Goal: Use online tool/utility: Utilize a website feature to perform a specific function

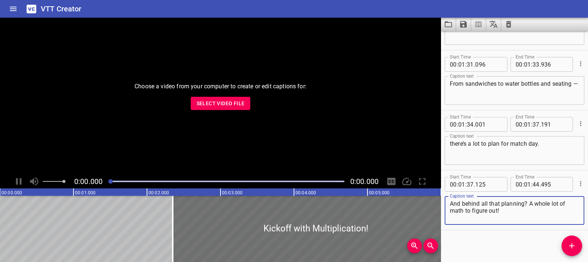
scroll to position [1062, 0]
click at [227, 100] on span "Select Video File" at bounding box center [221, 103] width 48 height 9
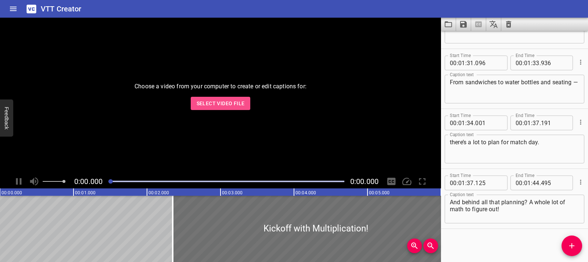
click at [239, 102] on span "Select Video File" at bounding box center [221, 103] width 48 height 9
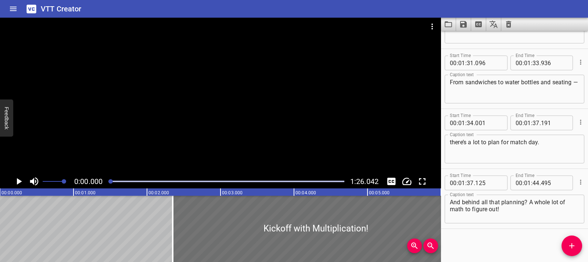
click at [54, 15] on div "VTT Creator" at bounding box center [294, 9] width 588 height 18
click at [63, 12] on h6 "VTT Creator" at bounding box center [61, 9] width 41 height 12
click at [41, 10] on h6 "VTT Creator" at bounding box center [61, 9] width 41 height 12
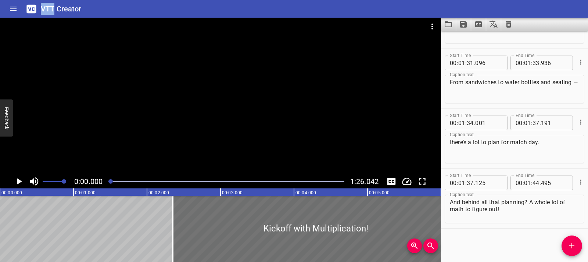
click at [36, 10] on icon at bounding box center [31, 8] width 10 height 8
click at [35, 10] on icon at bounding box center [31, 8] width 10 height 8
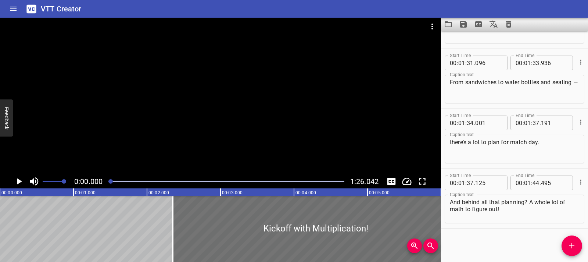
click at [72, 7] on h6 "VTT Creator" at bounding box center [61, 9] width 41 height 12
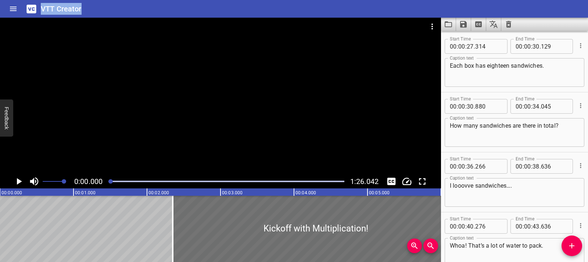
scroll to position [0, 0]
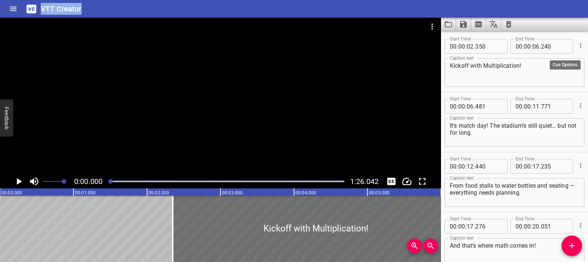
click at [579, 47] on button "Cue Options" at bounding box center [581, 46] width 10 height 10
click at [550, 61] on li "Delete Cue" at bounding box center [550, 58] width 64 height 13
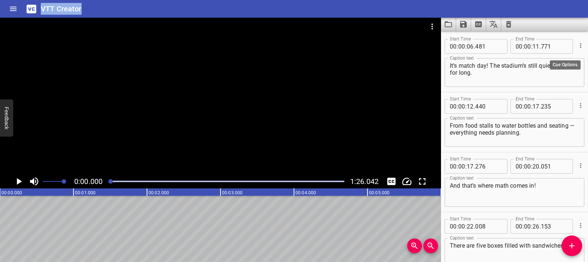
click at [577, 47] on icon "Cue Options" at bounding box center [580, 45] width 7 height 7
click at [554, 61] on li "Delete Cue" at bounding box center [550, 58] width 64 height 13
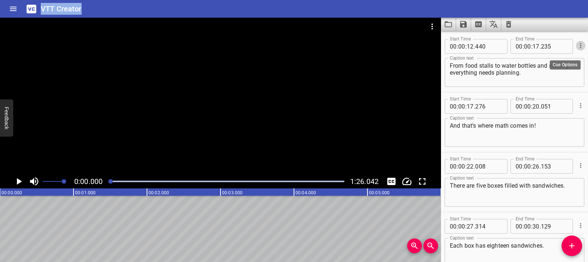
click at [577, 45] on icon "Cue Options" at bounding box center [580, 45] width 7 height 7
click at [552, 64] on li "Delete Cue" at bounding box center [550, 58] width 64 height 13
click at [577, 46] on icon "Cue Options" at bounding box center [580, 45] width 7 height 7
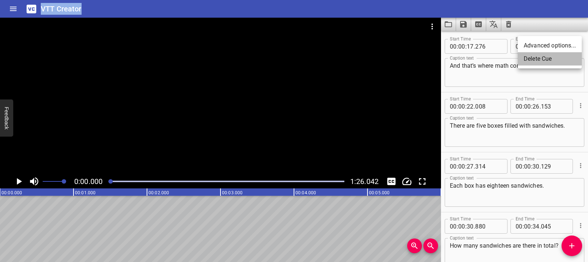
click at [561, 63] on li "Delete Cue" at bounding box center [550, 58] width 64 height 13
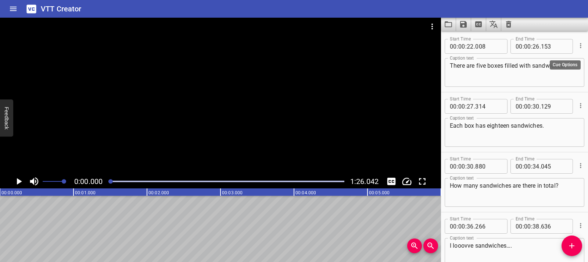
click at [576, 53] on div at bounding box center [580, 45] width 8 height 19
click at [577, 48] on icon "Cue Options" at bounding box center [580, 45] width 7 height 7
click at [541, 62] on li "Delete Cue" at bounding box center [550, 58] width 64 height 13
click at [577, 43] on icon "Cue Options" at bounding box center [580, 45] width 7 height 7
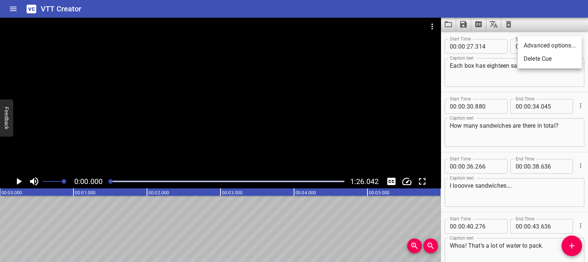
click at [548, 56] on li "Delete Cue" at bounding box center [550, 58] width 64 height 13
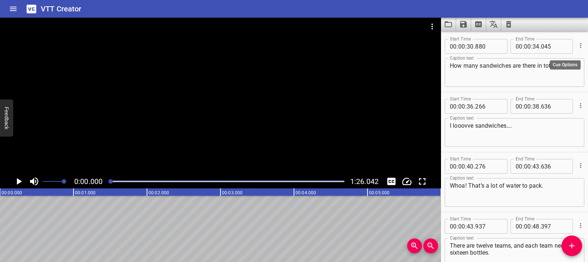
click at [577, 46] on icon "Cue Options" at bounding box center [580, 45] width 7 height 7
click at [547, 62] on li "Delete Cue" at bounding box center [550, 58] width 64 height 13
click at [578, 47] on icon "Cue Options" at bounding box center [580, 45] width 7 height 7
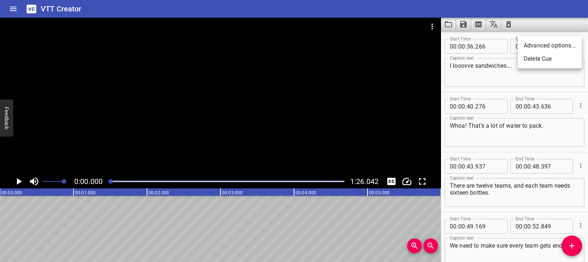
click at [541, 57] on li "Delete Cue" at bounding box center [550, 58] width 64 height 13
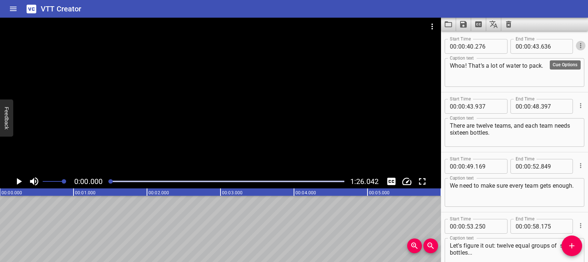
click at [577, 47] on icon "Cue Options" at bounding box center [580, 45] width 7 height 7
click at [543, 64] on li "Delete Cue" at bounding box center [550, 58] width 64 height 13
click at [577, 47] on icon "Cue Options" at bounding box center [580, 45] width 7 height 7
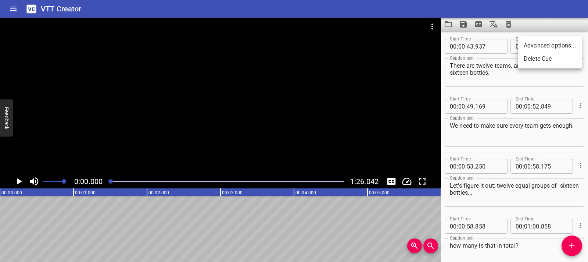
click at [539, 61] on li "Delete Cue" at bounding box center [550, 58] width 64 height 13
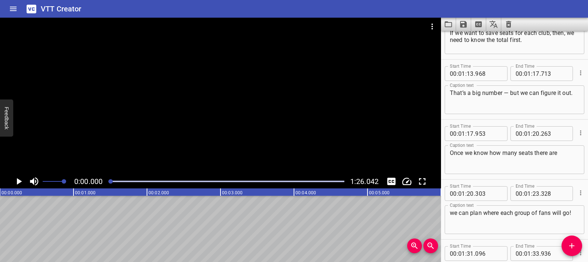
scroll to position [308, 0]
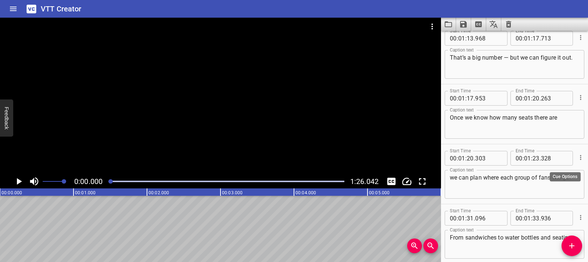
click at [577, 155] on icon "Cue Options" at bounding box center [580, 157] width 7 height 7
click at [546, 172] on li "Delete Cue" at bounding box center [550, 170] width 64 height 13
click at [577, 100] on icon "Cue Options" at bounding box center [580, 97] width 7 height 7
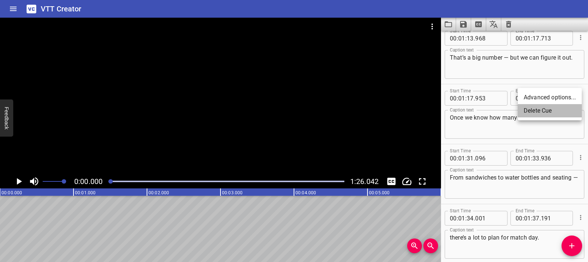
click at [555, 111] on li "Delete Cue" at bounding box center [550, 110] width 64 height 13
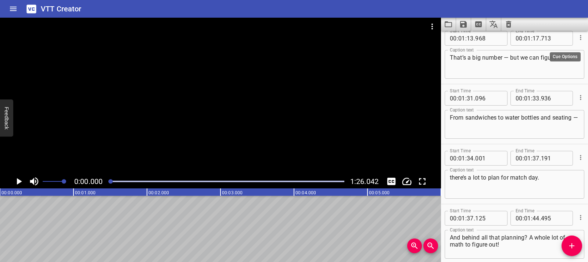
click at [577, 36] on icon "Cue Options" at bounding box center [580, 37] width 7 height 7
click at [534, 53] on li "Delete Cue" at bounding box center [550, 50] width 64 height 13
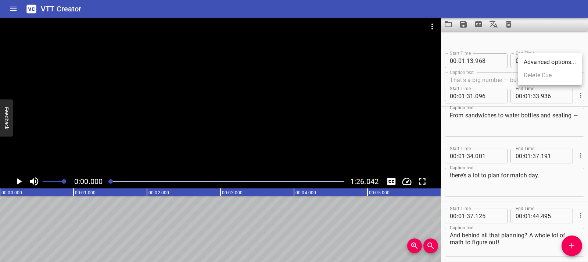
scroll to position [283, 0]
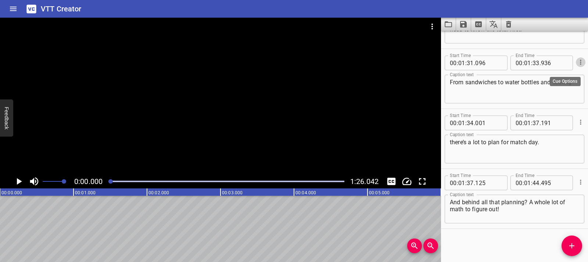
click at [577, 63] on icon "Cue Options" at bounding box center [580, 61] width 7 height 7
click at [543, 77] on li "Delete Cue" at bounding box center [550, 75] width 64 height 13
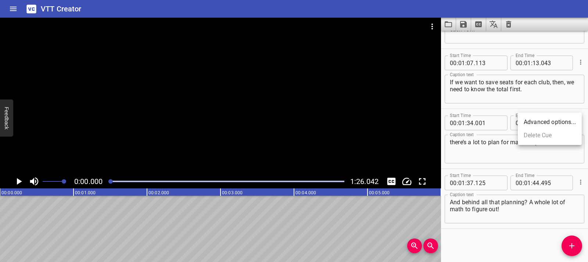
scroll to position [223, 0]
click at [577, 62] on icon "Cue Options" at bounding box center [580, 61] width 7 height 7
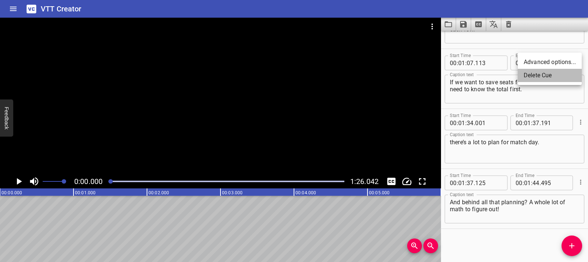
click at [551, 76] on li "Delete Cue" at bounding box center [550, 75] width 64 height 13
click at [577, 64] on icon "Cue Options" at bounding box center [580, 61] width 7 height 7
click at [557, 72] on li "Delete Cue" at bounding box center [550, 75] width 64 height 13
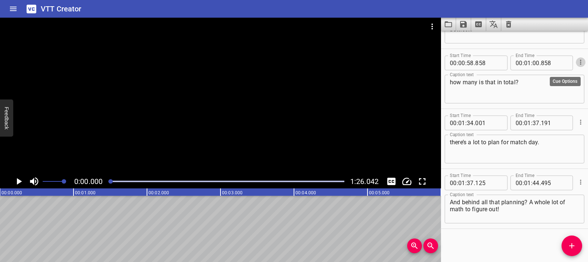
click at [577, 64] on icon "Cue Options" at bounding box center [580, 61] width 7 height 7
click at [547, 78] on li "Delete Cue" at bounding box center [550, 75] width 64 height 13
click at [577, 65] on icon "Cue Options" at bounding box center [580, 61] width 7 height 7
click at [563, 78] on li "Delete Cue" at bounding box center [550, 75] width 64 height 13
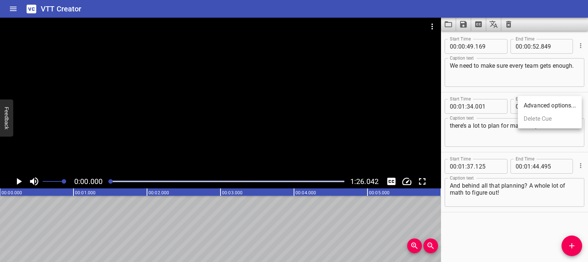
scroll to position [0, 0]
click at [577, 46] on icon "Cue Options" at bounding box center [580, 45] width 7 height 7
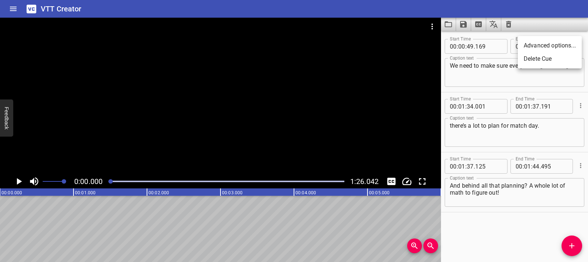
click at [562, 64] on li "Delete Cue" at bounding box center [550, 58] width 64 height 13
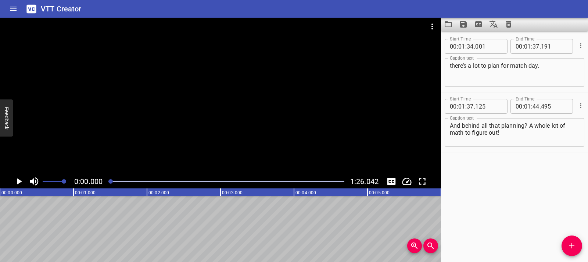
click at [577, 47] on icon "Cue Options" at bounding box center [580, 45] width 7 height 7
click at [558, 61] on li "Delete Cue" at bounding box center [550, 58] width 64 height 13
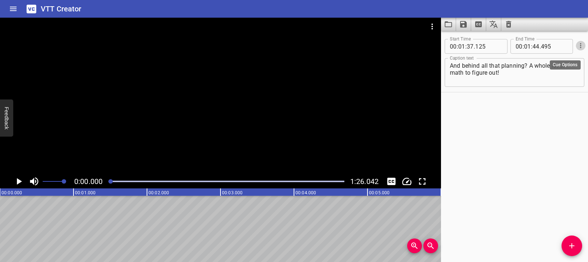
click at [577, 46] on icon "Cue Options" at bounding box center [580, 45] width 7 height 7
click at [557, 60] on li "Delete Cue" at bounding box center [550, 58] width 64 height 13
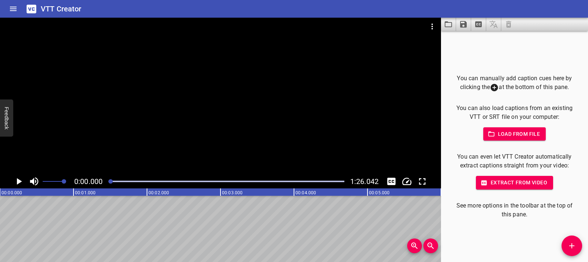
click at [575, 242] on icon "Add Cue" at bounding box center [571, 245] width 9 height 9
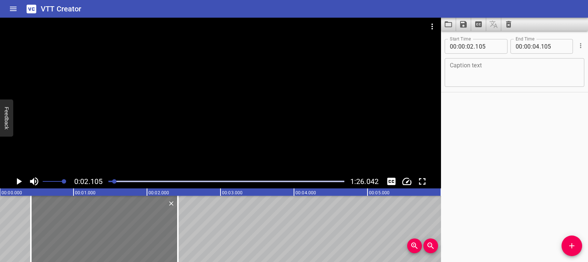
drag, startPoint x: 198, startPoint y: 230, endPoint x: 74, endPoint y: 234, distance: 123.6
click at [74, 234] on div at bounding box center [104, 229] width 147 height 66
type input "00"
type input "425"
type input "02"
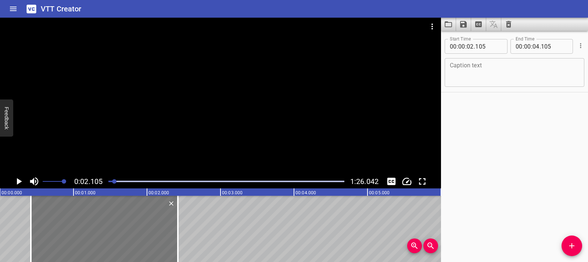
type input "425"
click at [462, 73] on textarea at bounding box center [514, 72] width 129 height 21
paste textarea "Blending words with s t r."
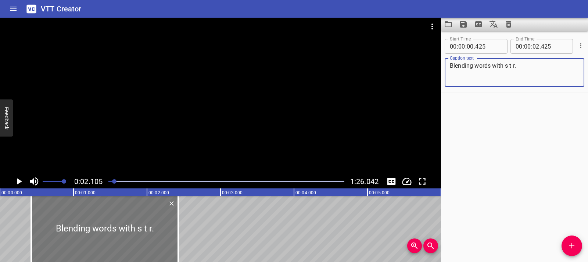
type textarea "Blending words with s t r."
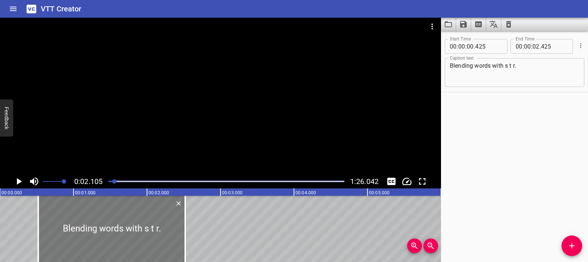
drag, startPoint x: 67, startPoint y: 228, endPoint x: 74, endPoint y: 227, distance: 7.0
click at [74, 227] on div at bounding box center [111, 229] width 147 height 66
type input "520"
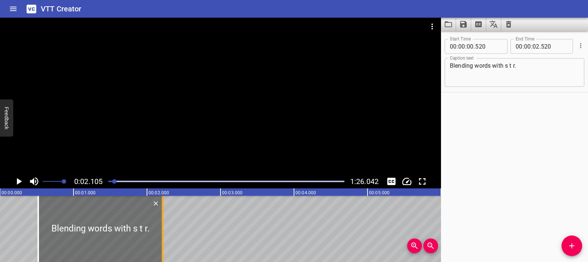
drag, startPoint x: 185, startPoint y: 230, endPoint x: 162, endPoint y: 232, distance: 22.8
click at [162, 232] on div at bounding box center [162, 229] width 1 height 66
type input "210"
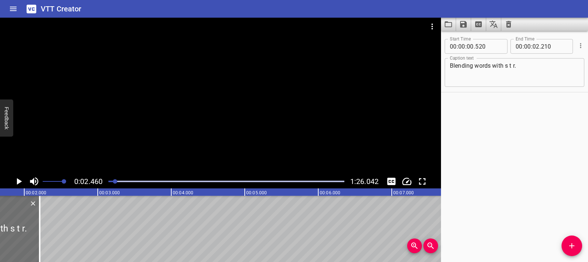
scroll to position [0, 108]
